Goal: Task Accomplishment & Management: Manage account settings

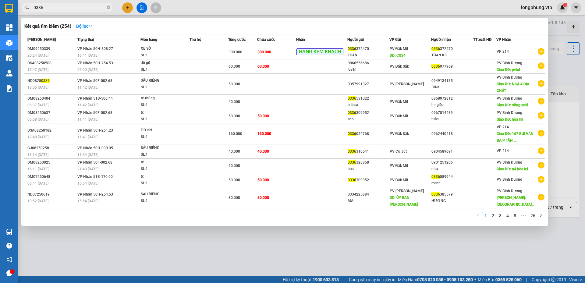
click at [73, 5] on input "0336" at bounding box center [70, 7] width 72 height 7
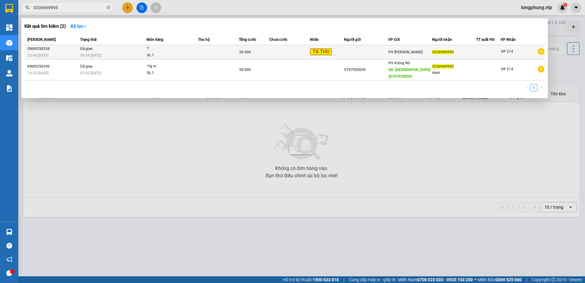
type input "0336969995"
click at [60, 52] on div "23:46 [DATE]" at bounding box center [52, 55] width 51 height 7
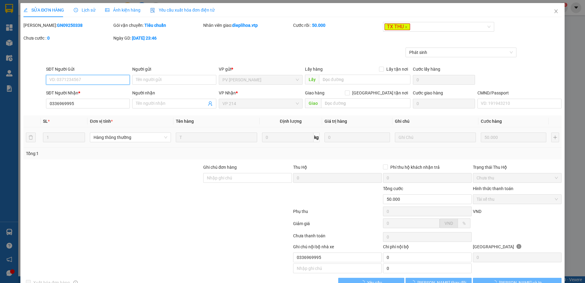
type input "0336969995"
type input "50.000"
type input "0336969995"
type input "10.000"
click at [81, 9] on span "Lịch sử" at bounding box center [85, 10] width 22 height 5
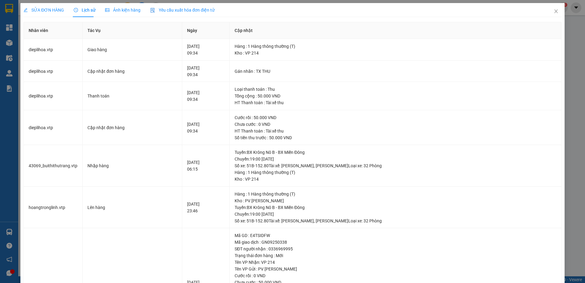
click at [44, 14] on div "SỬA ĐƠN HÀNG" at bounding box center [43, 10] width 41 height 14
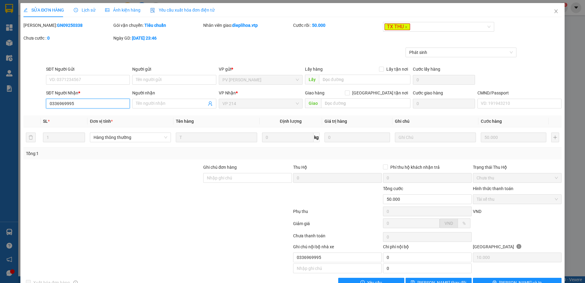
click at [61, 104] on input "0336969995" at bounding box center [88, 104] width 84 height 10
click at [186, 197] on div at bounding box center [113, 195] width 180 height 21
click at [554, 9] on icon "close" at bounding box center [556, 11] width 5 height 5
